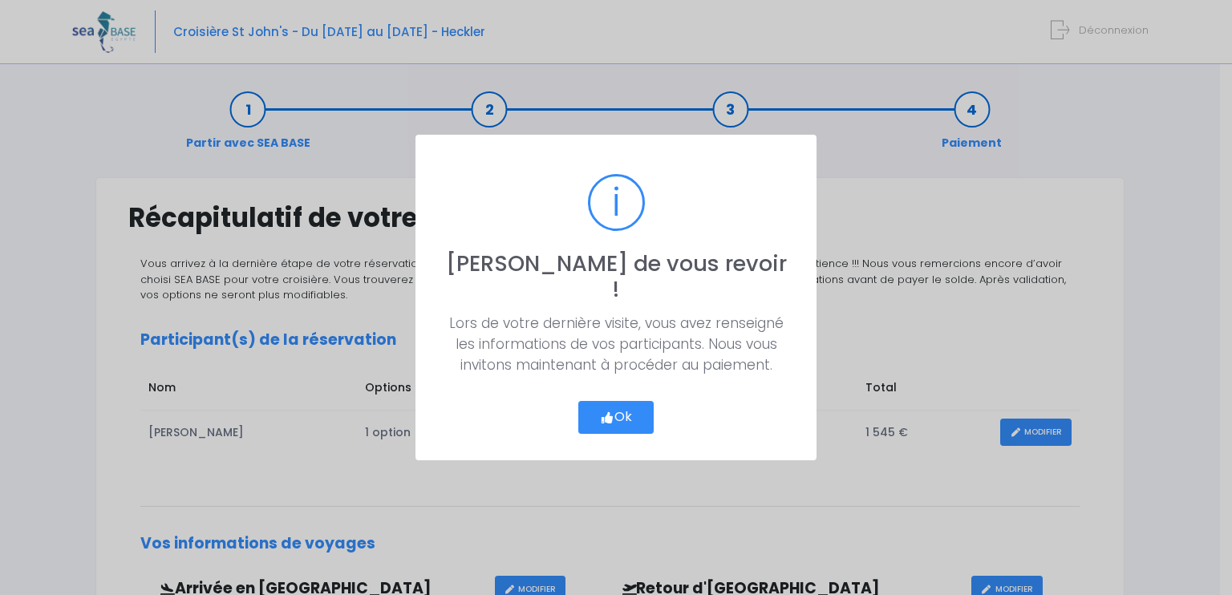
click at [606, 418] on icon "button" at bounding box center [607, 418] width 14 height 0
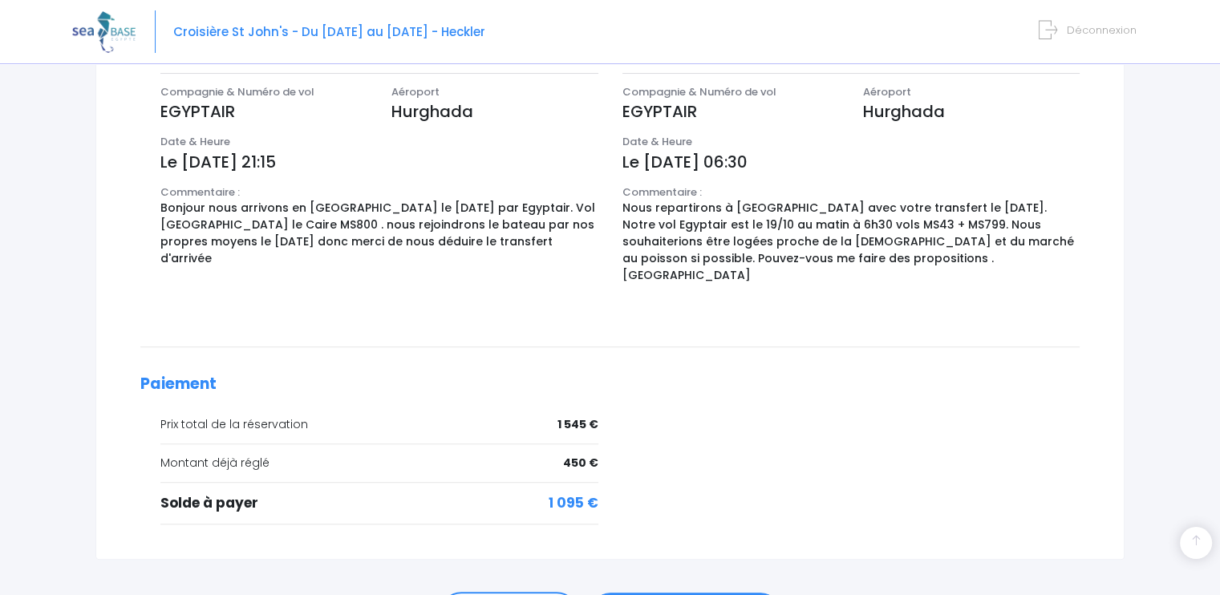
scroll to position [622, 0]
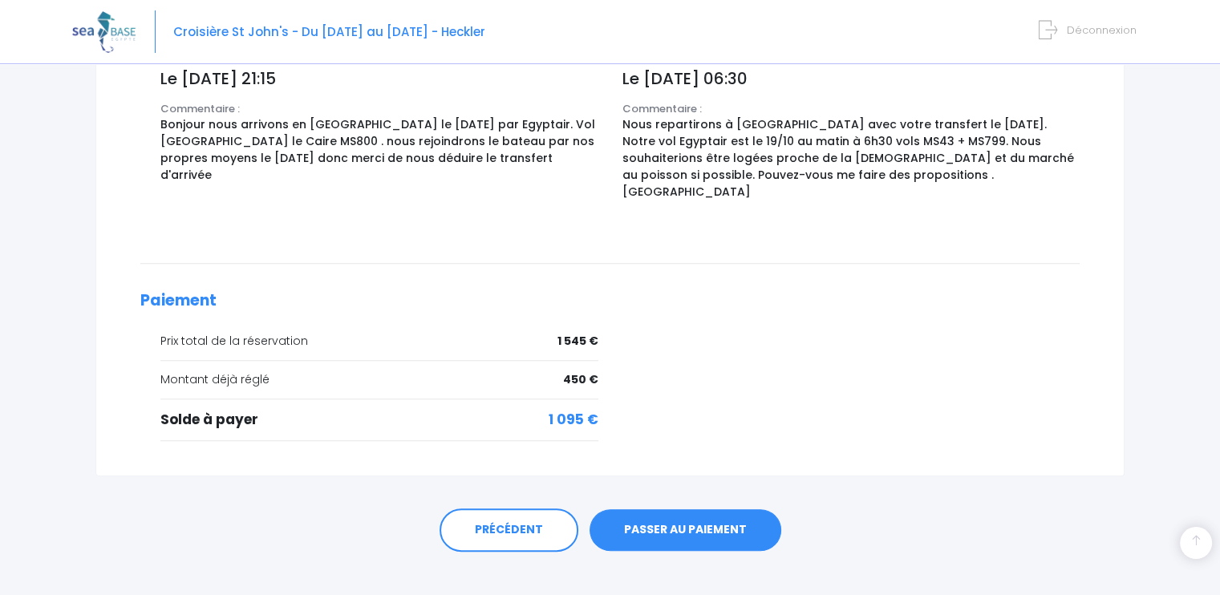
click at [721, 510] on link "PASSER AU PAIEMENT" at bounding box center [685, 530] width 192 height 42
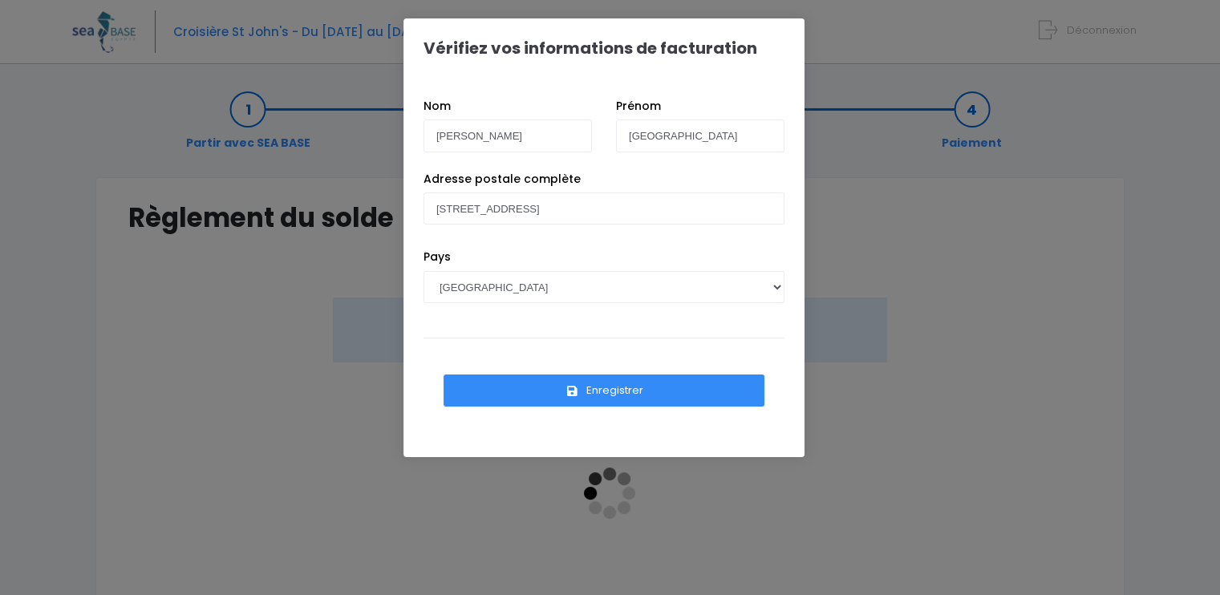
click at [594, 387] on button "Enregistrer" at bounding box center [603, 390] width 321 height 32
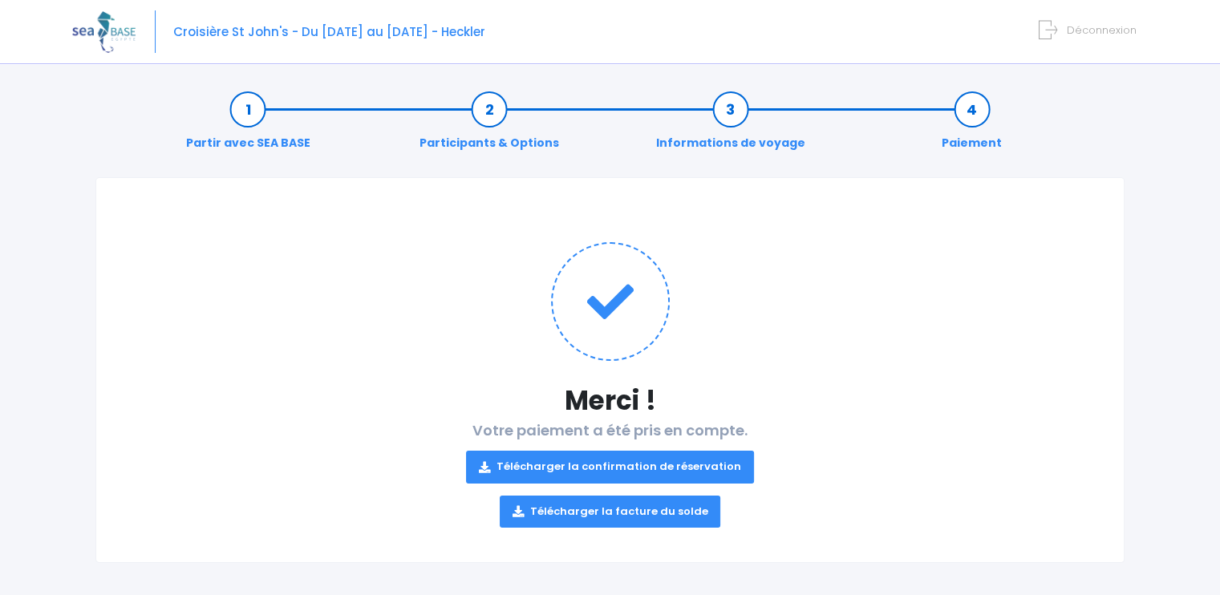
scroll to position [6, 0]
